Goal: Information Seeking & Learning: Check status

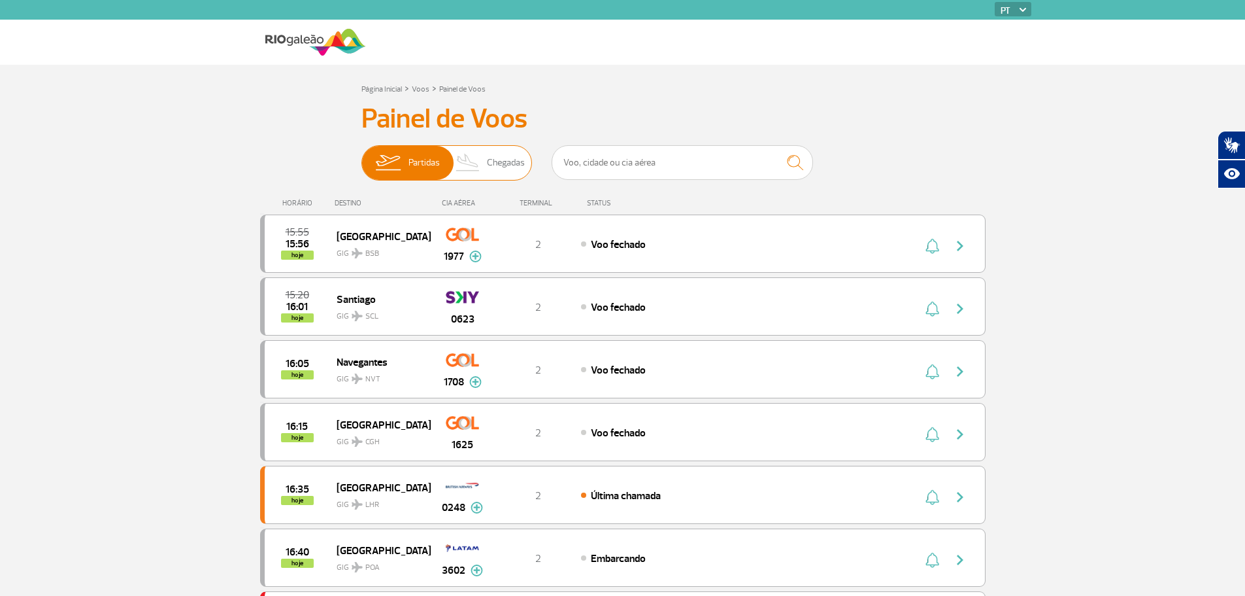
click at [479, 157] on img at bounding box center [468, 163] width 39 height 34
click at [361, 156] on input "Partidas Chegadas" at bounding box center [361, 156] width 0 height 0
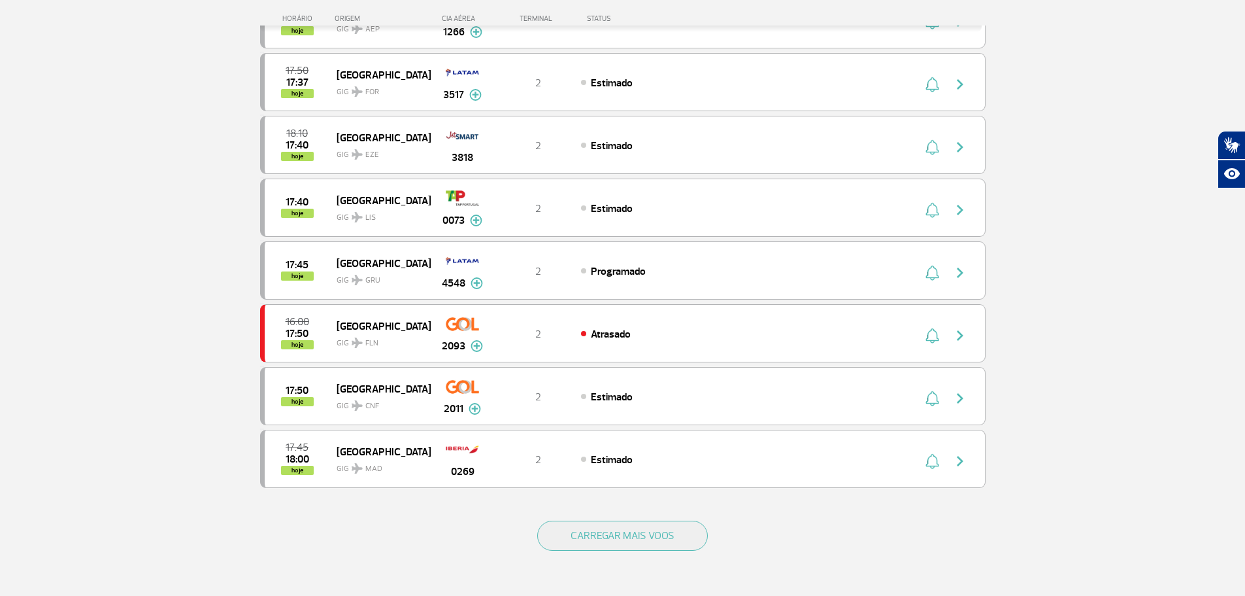
scroll to position [1175, 0]
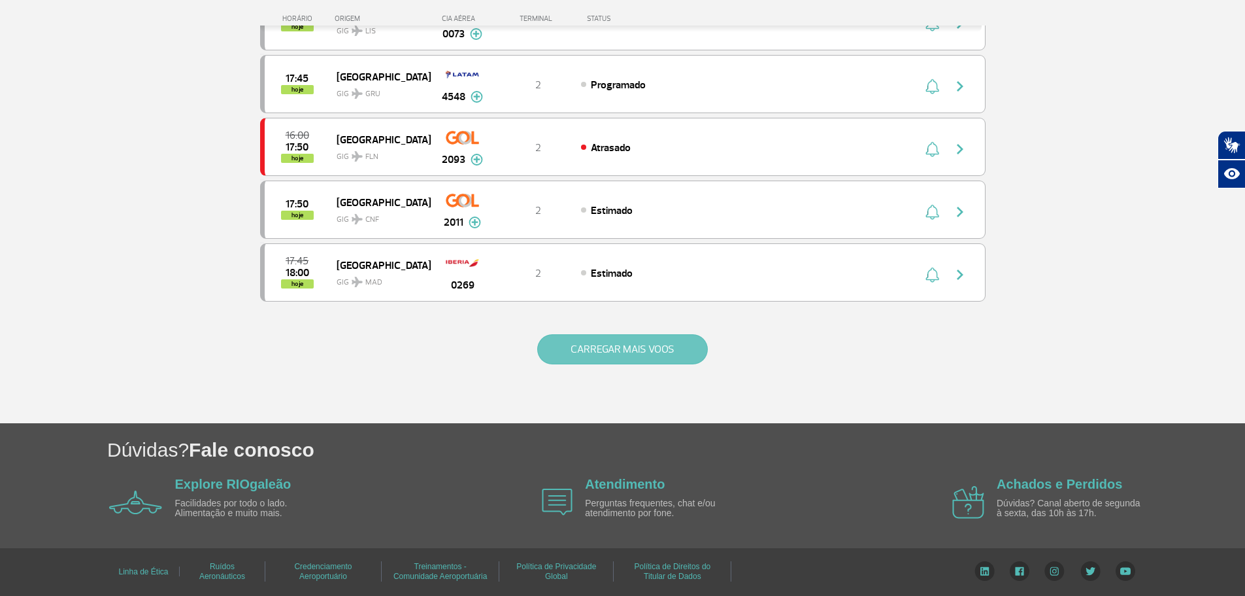
click at [626, 338] on button "CARREGAR MAIS VOOS" at bounding box center [622, 349] width 171 height 30
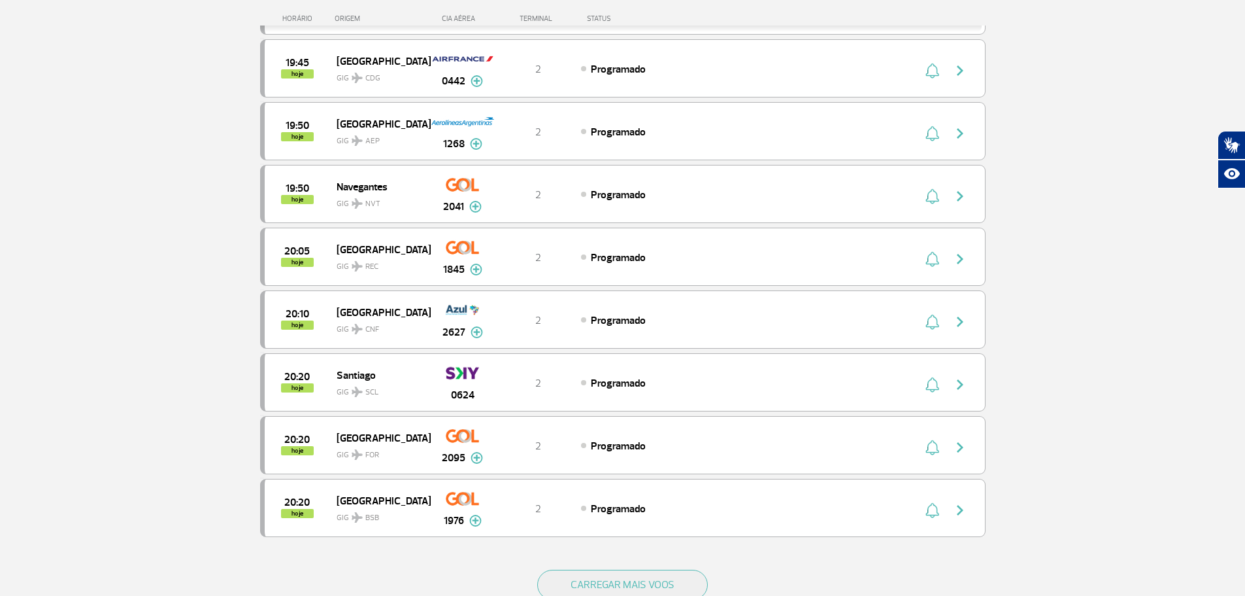
scroll to position [2221, 0]
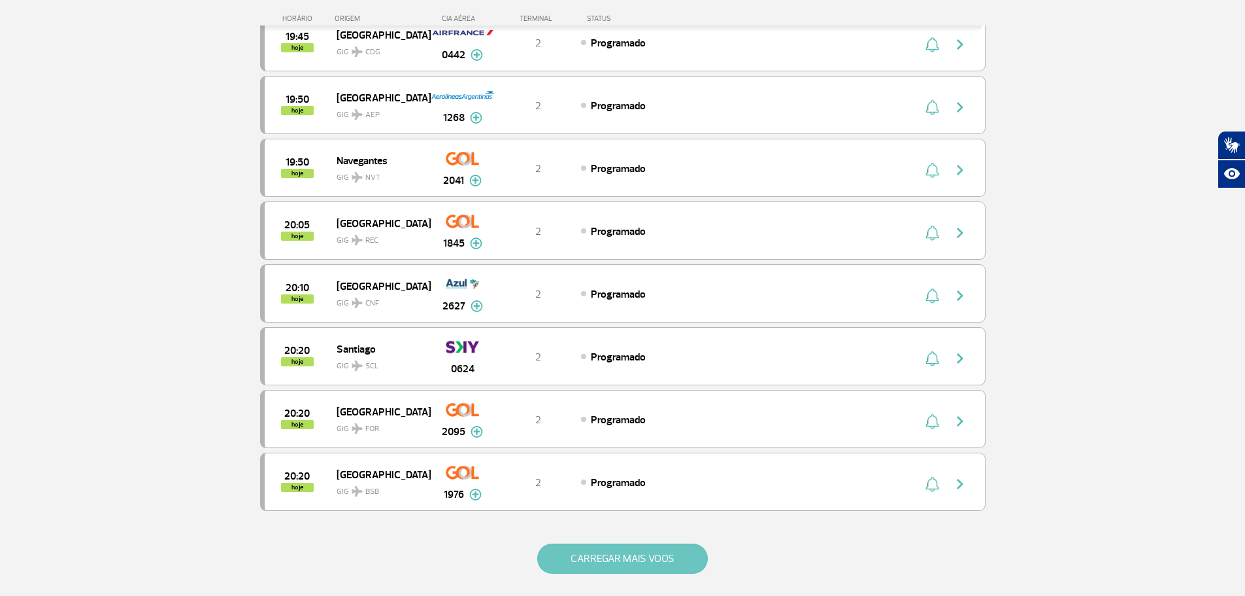
click at [646, 556] on button "CARREGAR MAIS VOOS" at bounding box center [622, 558] width 171 height 30
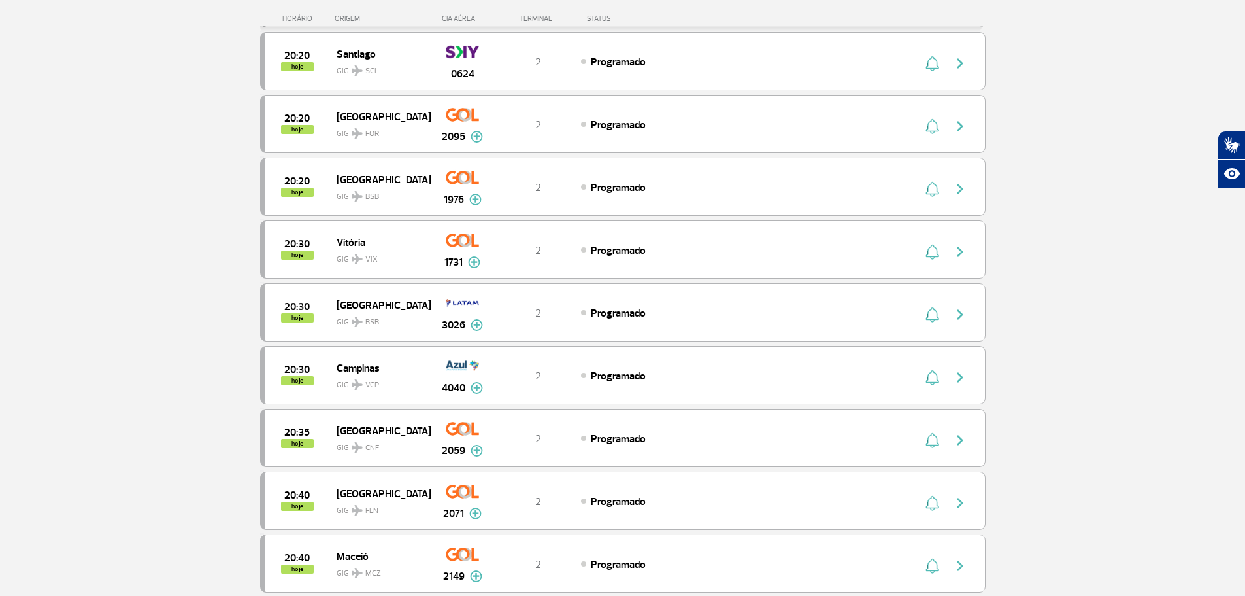
scroll to position [2548, 0]
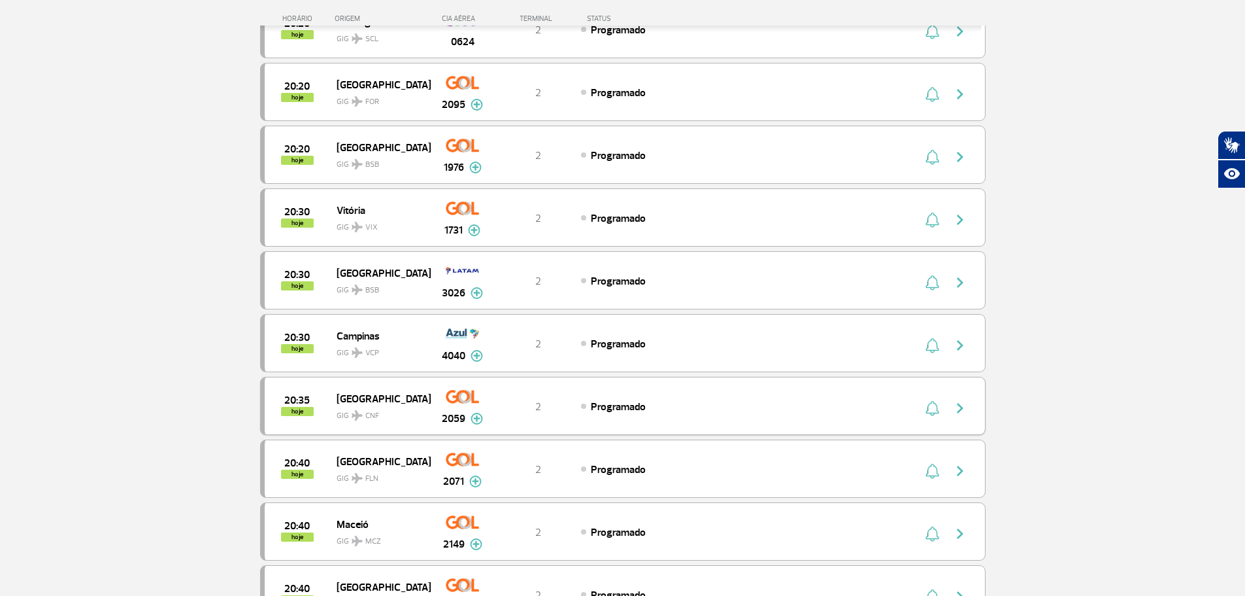
click at [797, 420] on div "20:35 hoje [GEOGRAPHIC_DATA] GIG CNF 2059 2 Programado Parcerias: Air France 20…" at bounding box center [623, 406] width 726 height 58
click at [475, 419] on img at bounding box center [477, 418] width 12 height 12
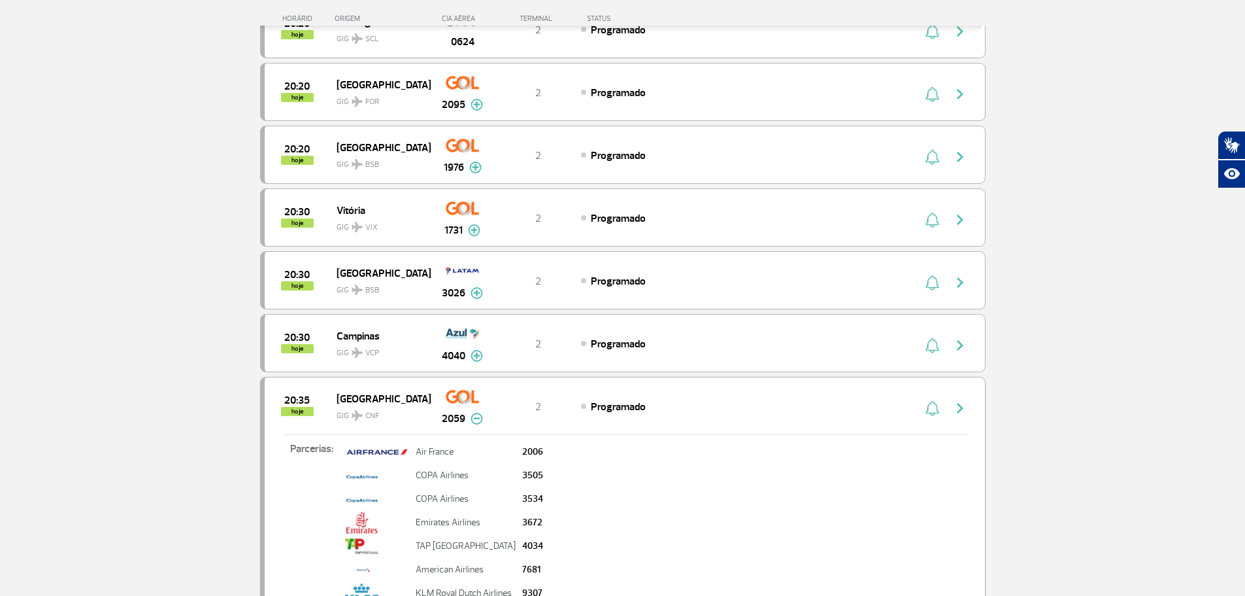
scroll to position [2613, 0]
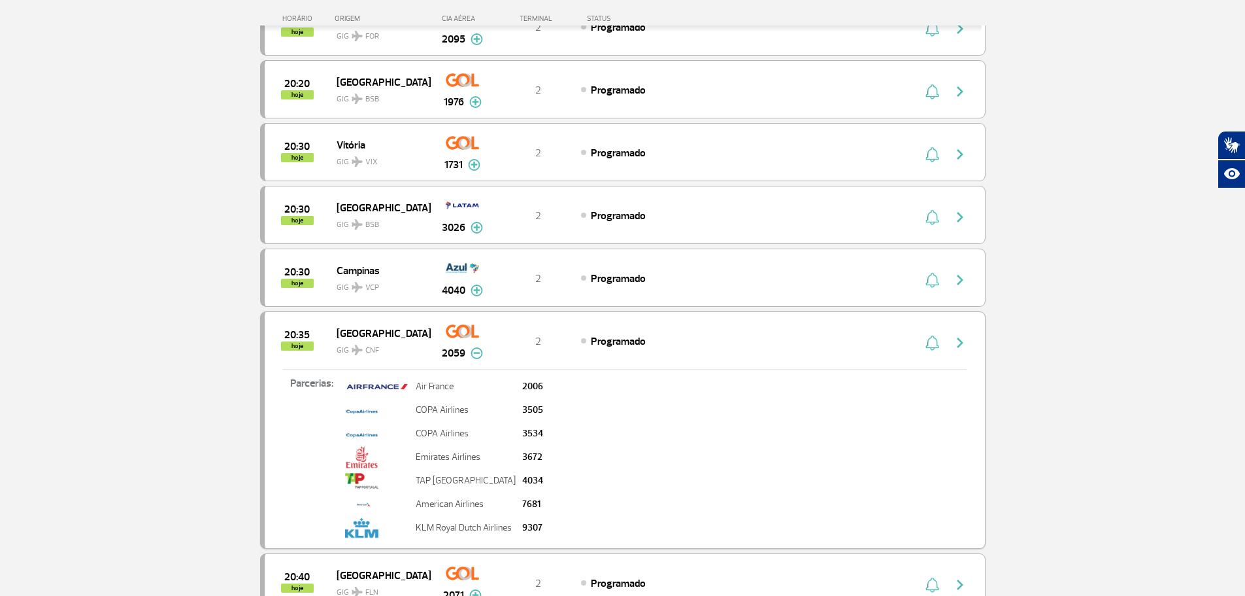
click at [475, 353] on img at bounding box center [477, 353] width 12 height 12
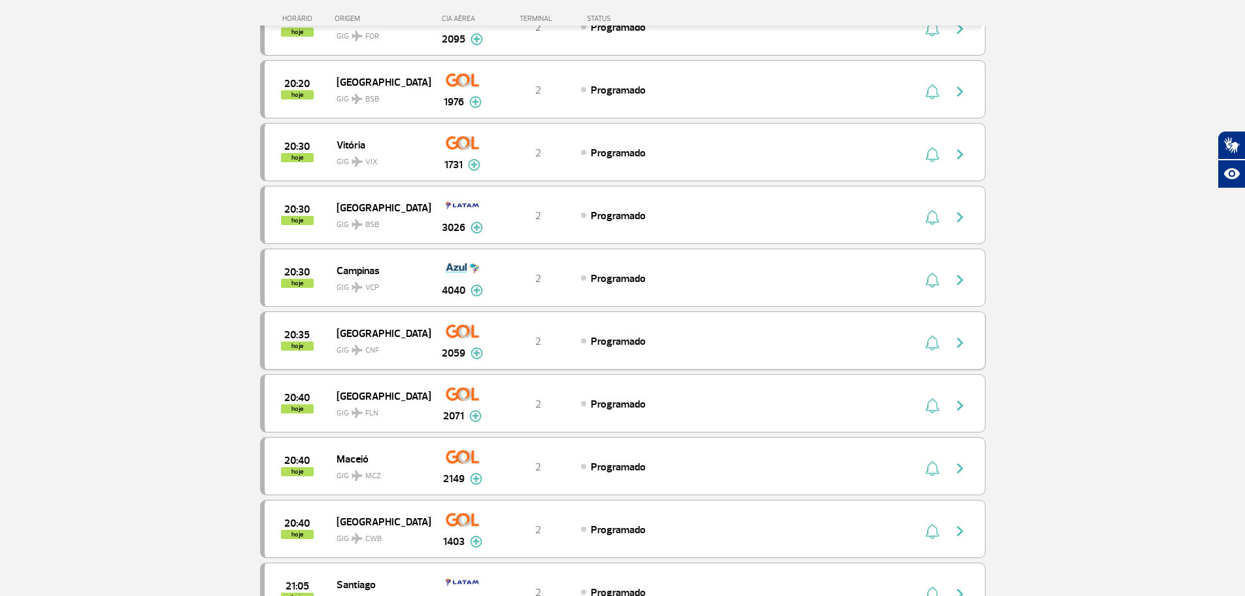
click at [373, 350] on span "CNF" at bounding box center [372, 351] width 14 height 12
